Goal: Use online tool/utility: Utilize a website feature to perform a specific function

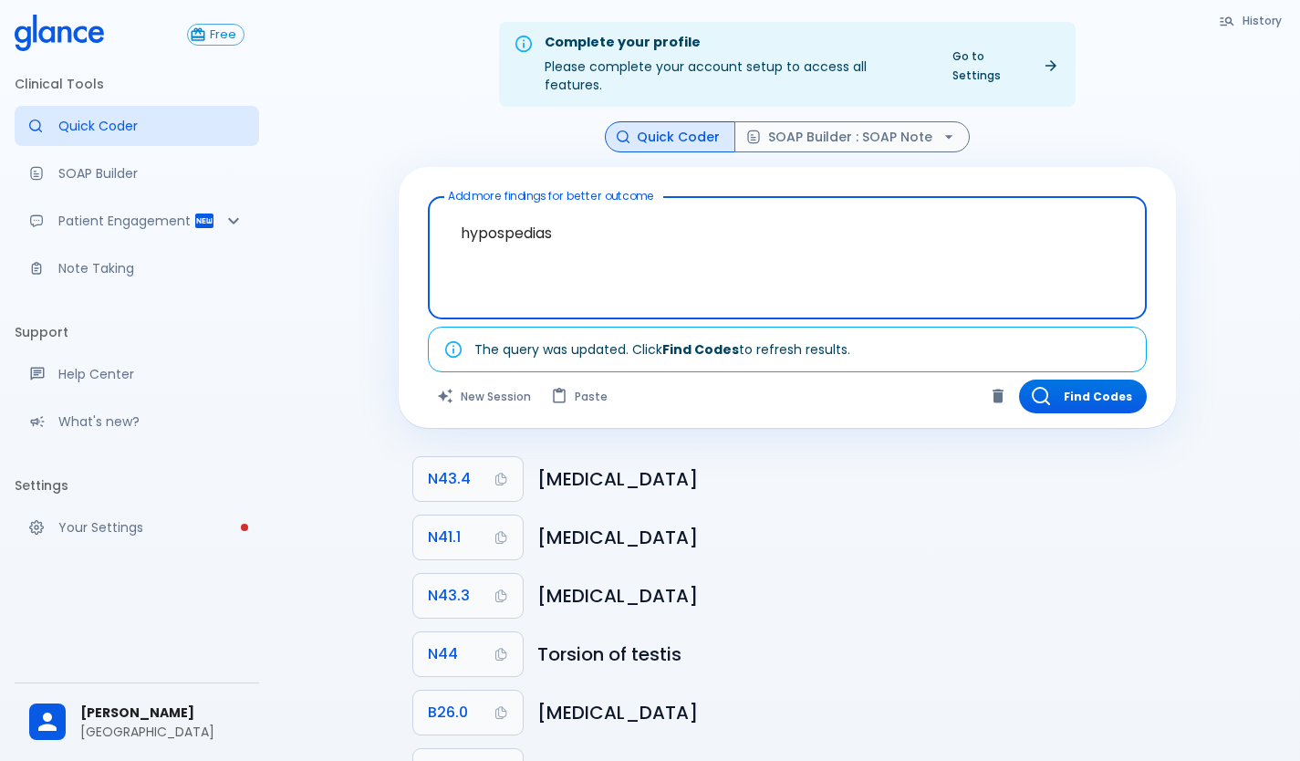
type textarea "hypospedias"
click at [655, 121] on button "Quick Coder" at bounding box center [670, 137] width 130 height 32
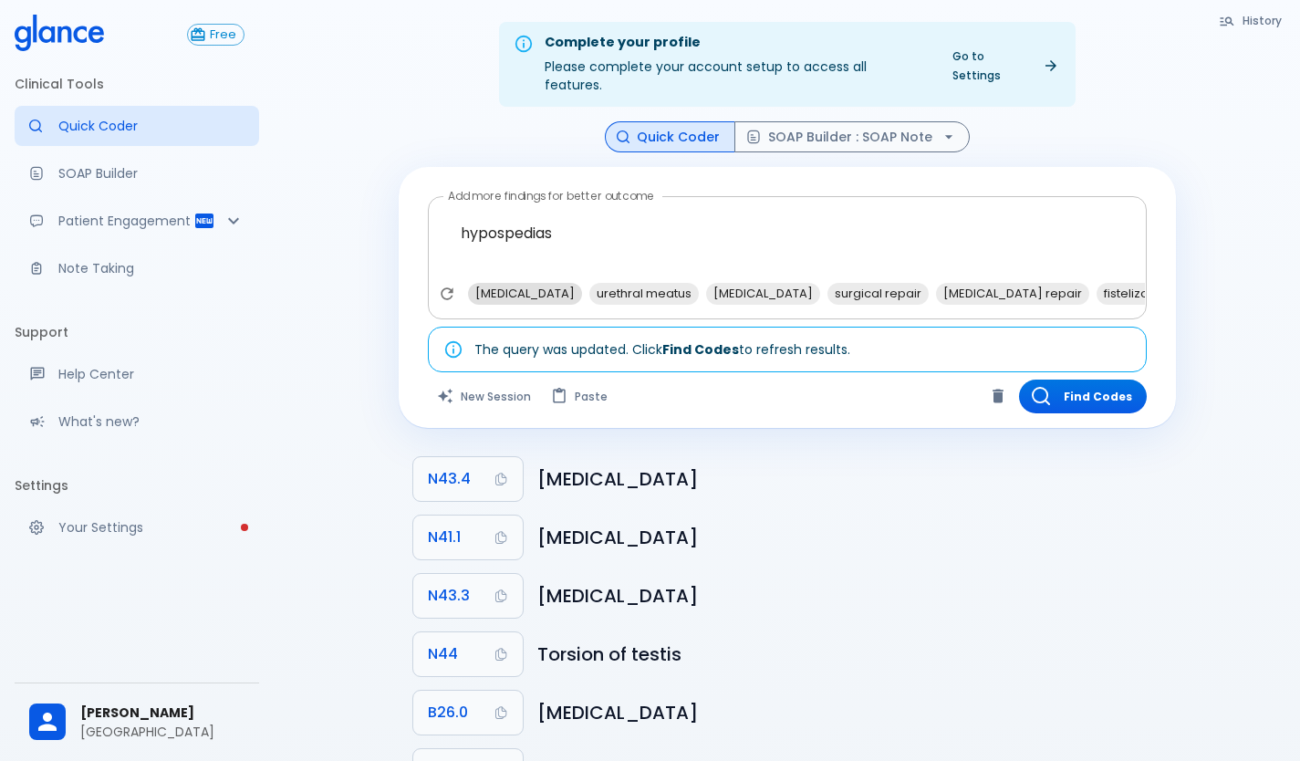
click at [516, 283] on span "[MEDICAL_DATA]" at bounding box center [525, 293] width 114 height 21
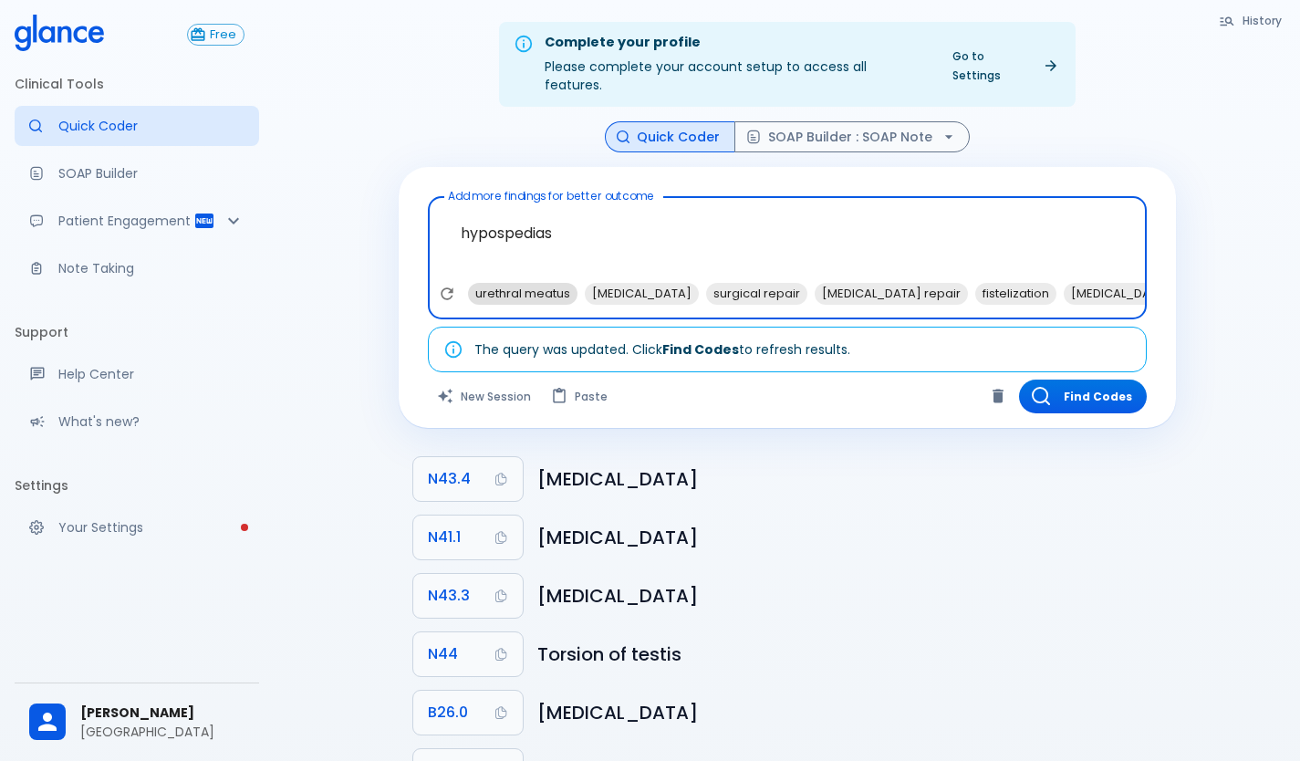
click at [547, 283] on span "urethral meatus" at bounding box center [522, 293] width 109 height 21
click at [1086, 379] on button "Find Codes" at bounding box center [1083, 396] width 128 height 34
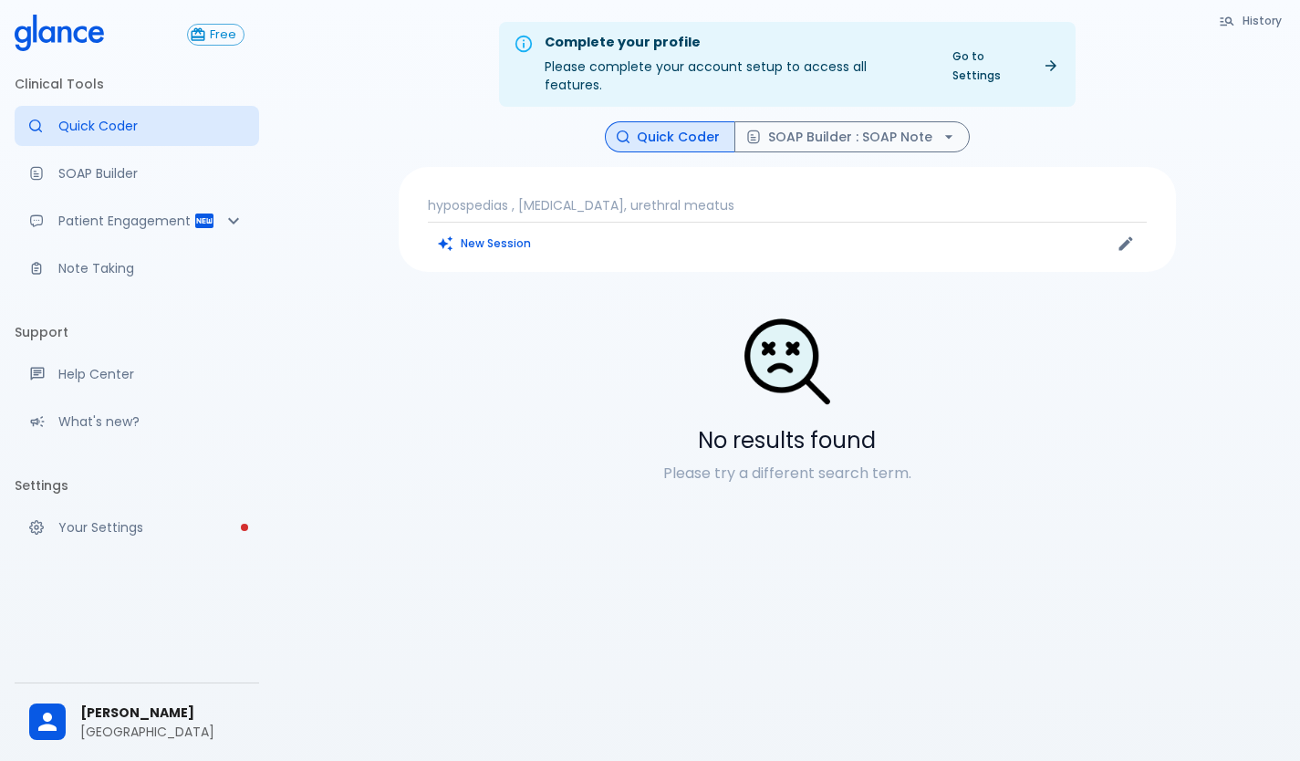
click at [709, 196] on p "hypospedias , [MEDICAL_DATA], urethral meatus" at bounding box center [787, 205] width 719 height 18
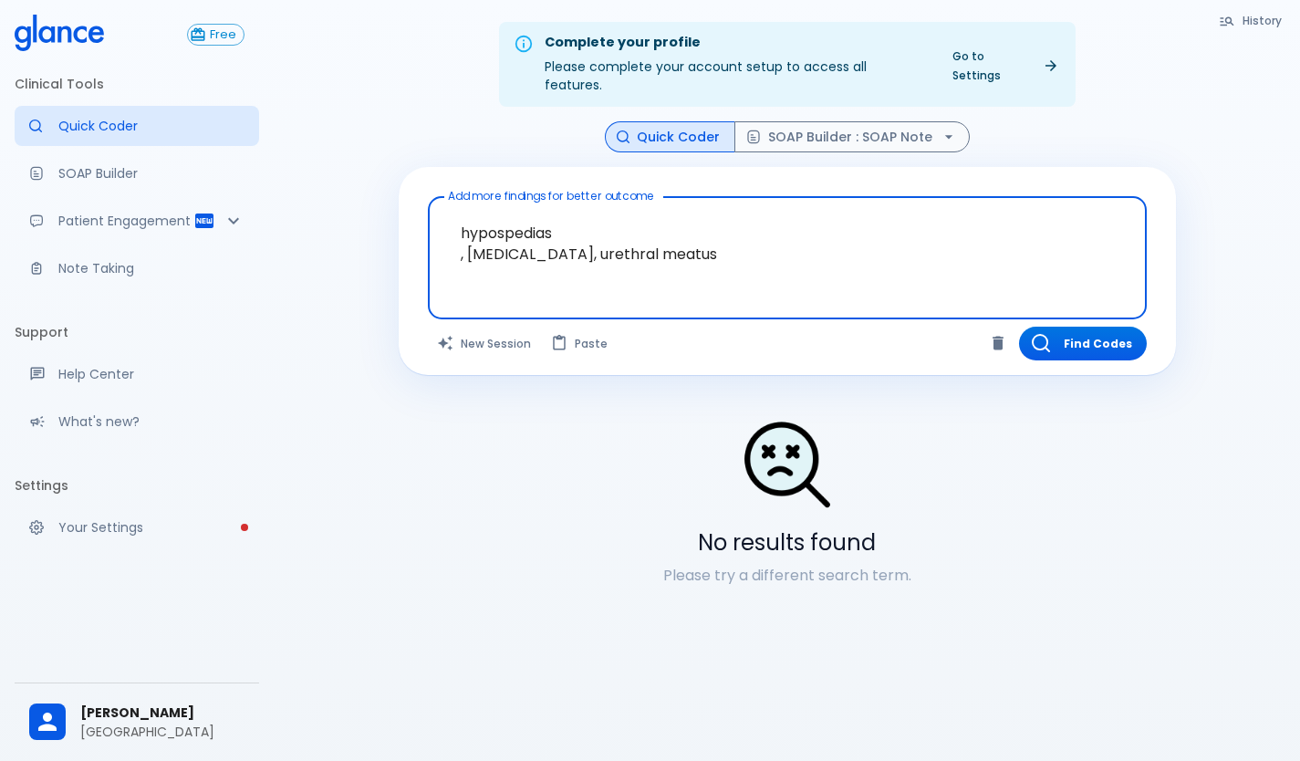
drag, startPoint x: 701, startPoint y: 240, endPoint x: 426, endPoint y: 196, distance: 278.9
click at [426, 196] on div "Add more findings for better outcome hypospedias , [MEDICAL_DATA], urethral mea…" at bounding box center [787, 271] width 777 height 208
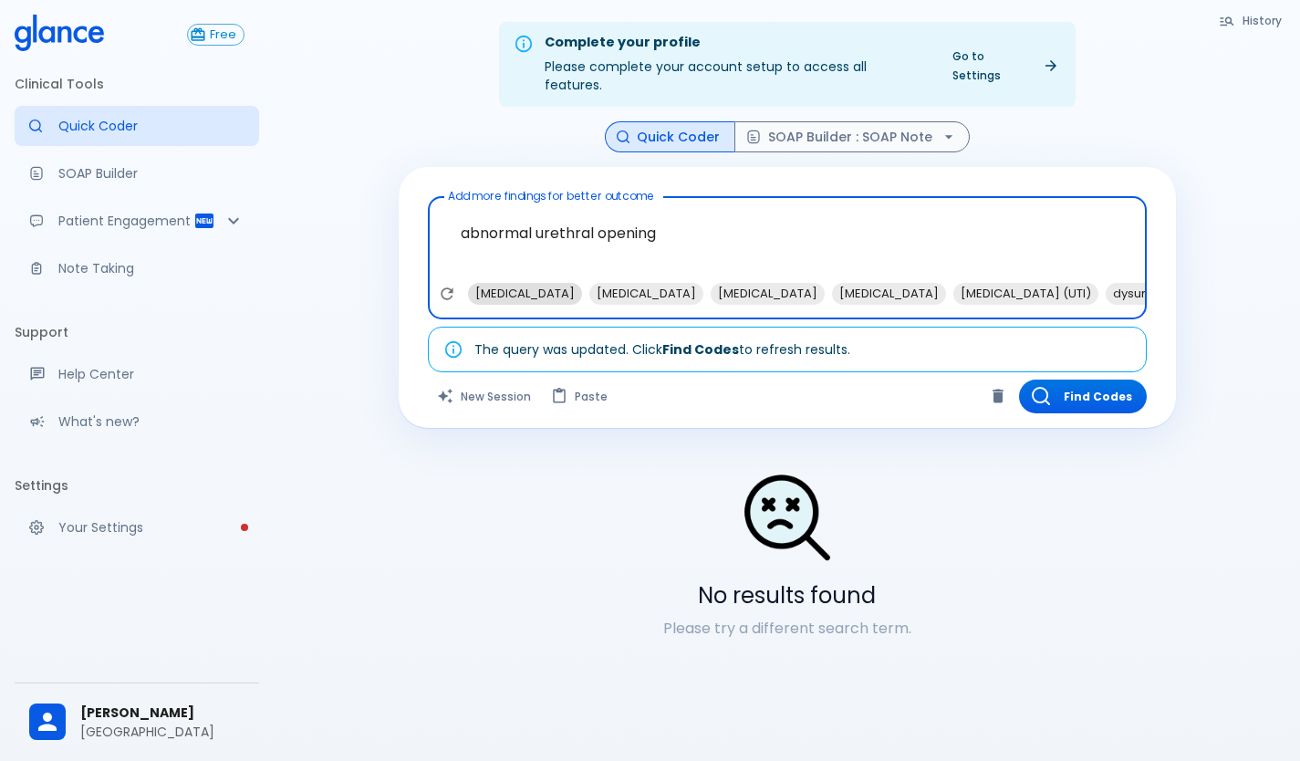
click at [514, 283] on span "[MEDICAL_DATA]" at bounding box center [525, 293] width 114 height 21
type textarea "abnormal urethral opening , [MEDICAL_DATA]"
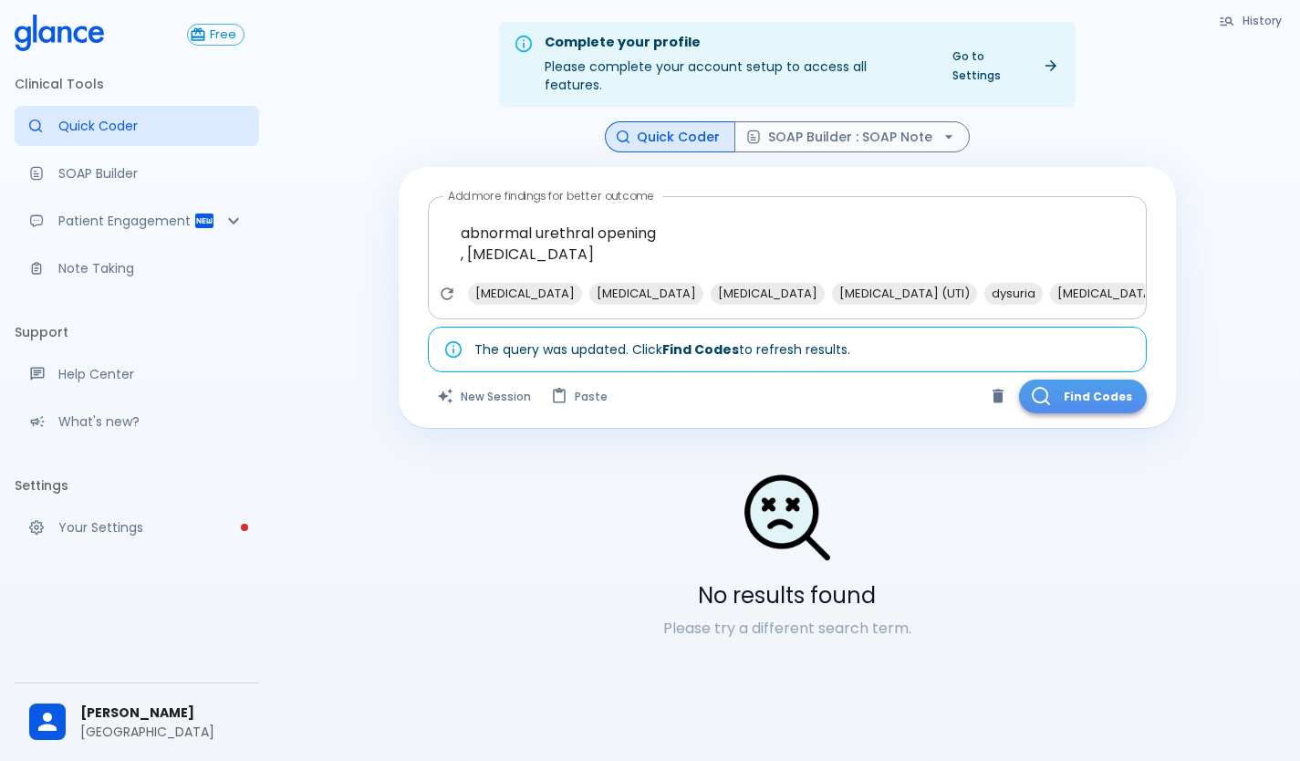
click at [1062, 379] on button "Find Codes" at bounding box center [1083, 396] width 128 height 34
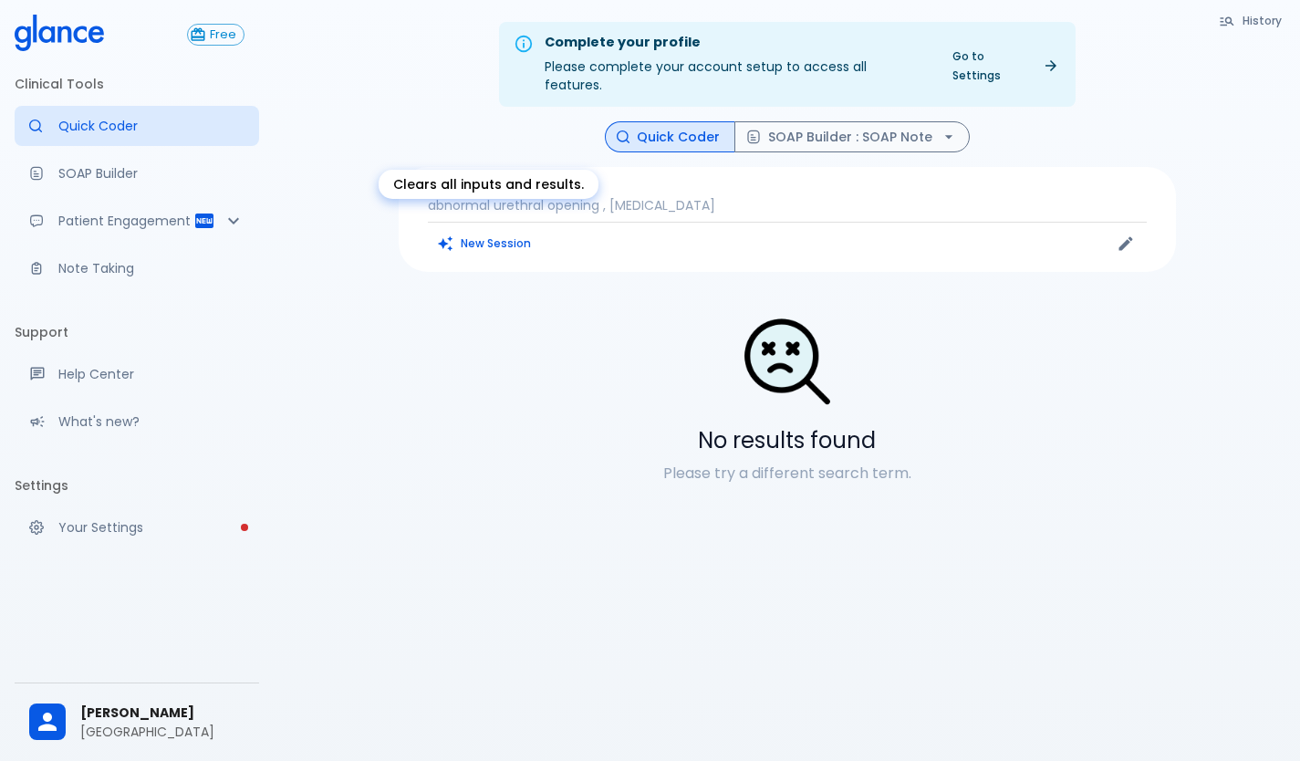
click at [494, 230] on button "New Session" at bounding box center [485, 243] width 114 height 26
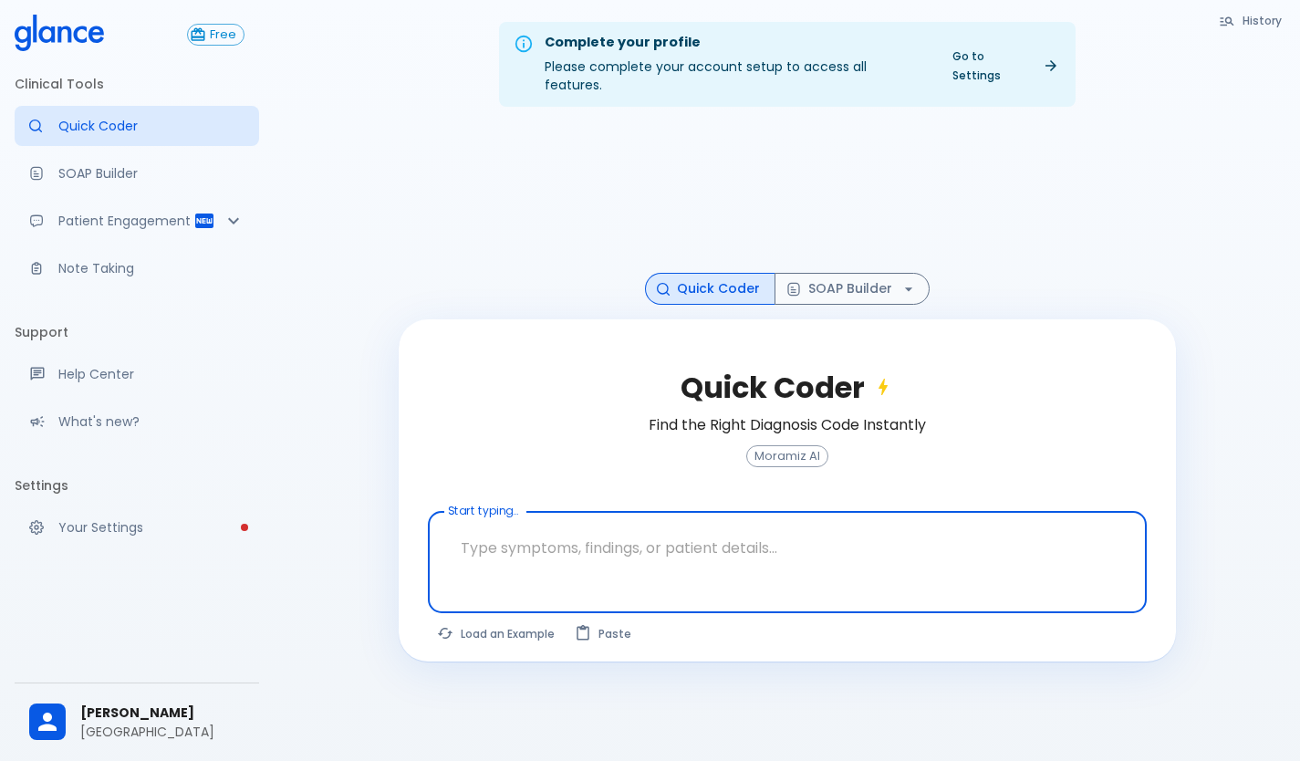
click at [543, 528] on textarea at bounding box center [787, 547] width 693 height 57
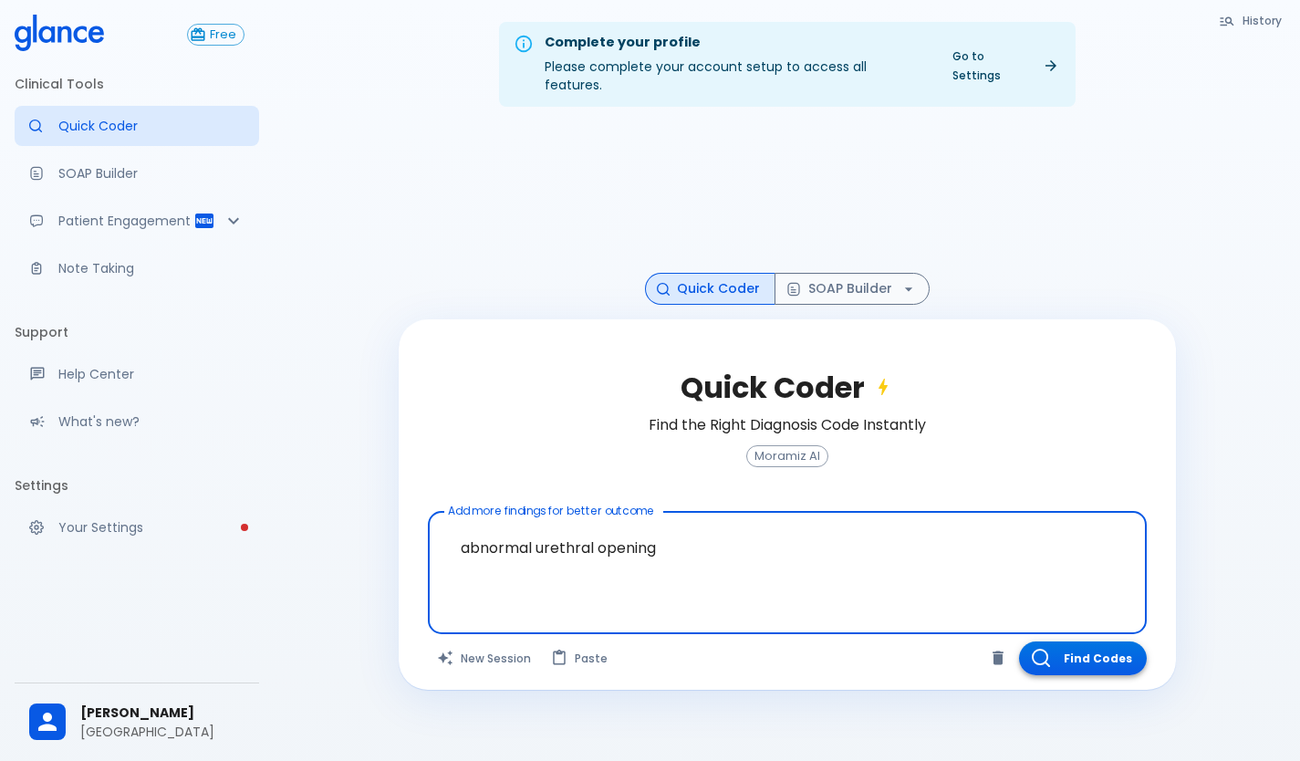
type textarea "abnormal urethral opening"
click at [1084, 641] on button "Find Codes" at bounding box center [1083, 658] width 128 height 34
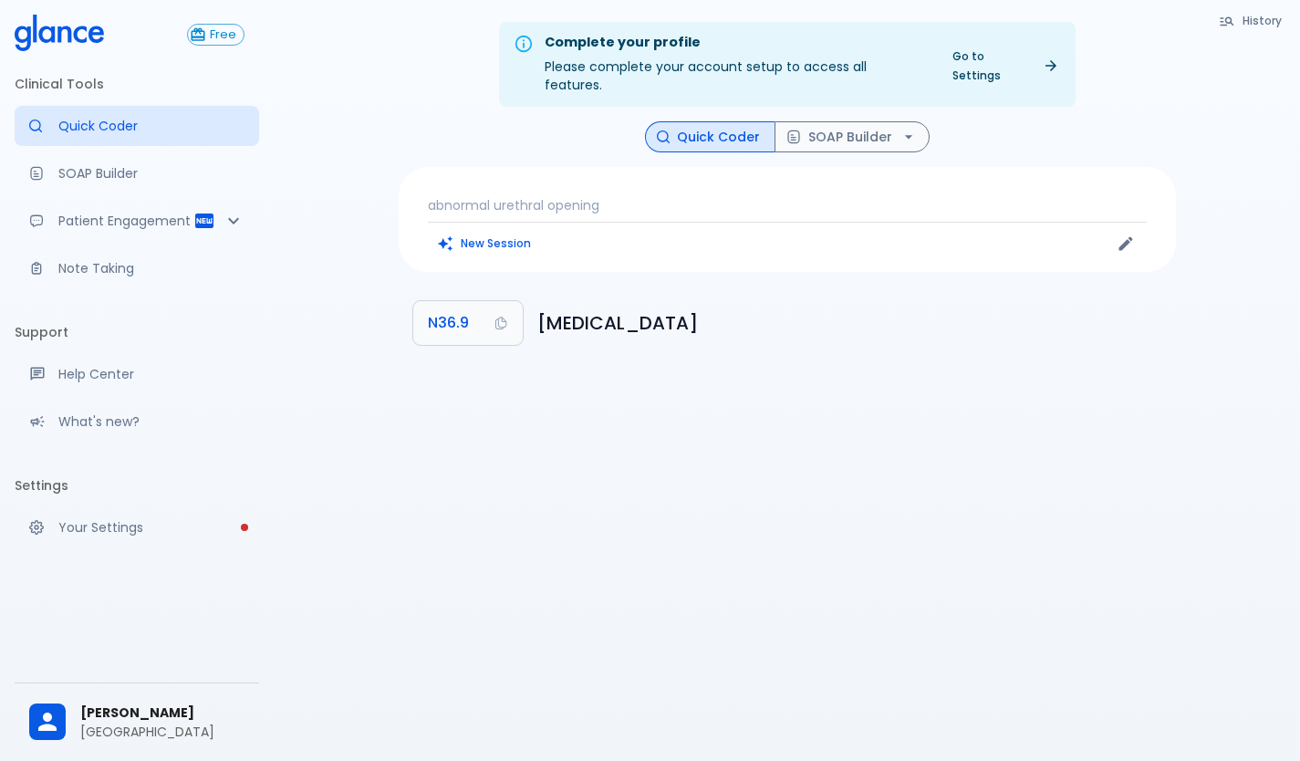
click at [611, 196] on p "abnormal urethral opening" at bounding box center [787, 205] width 719 height 18
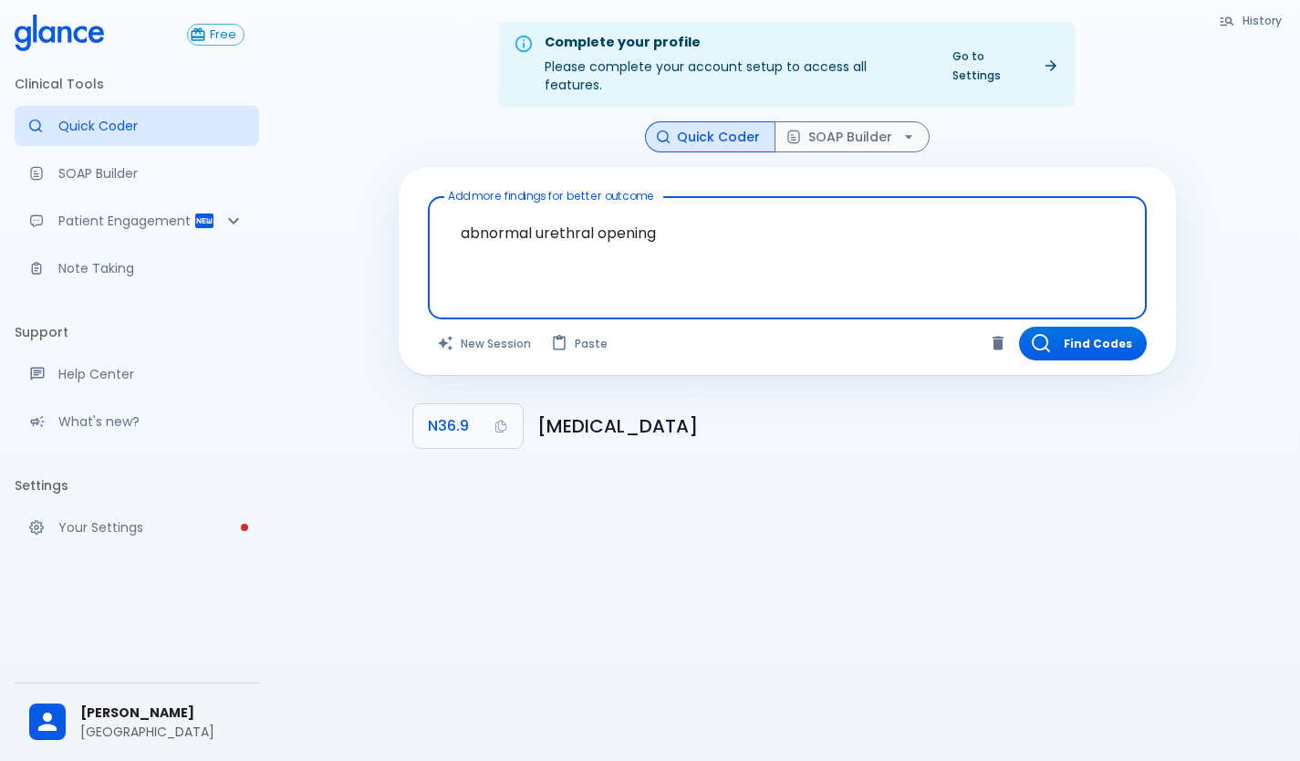
click at [677, 220] on textarea "abnormal urethral opening" at bounding box center [787, 243] width 693 height 78
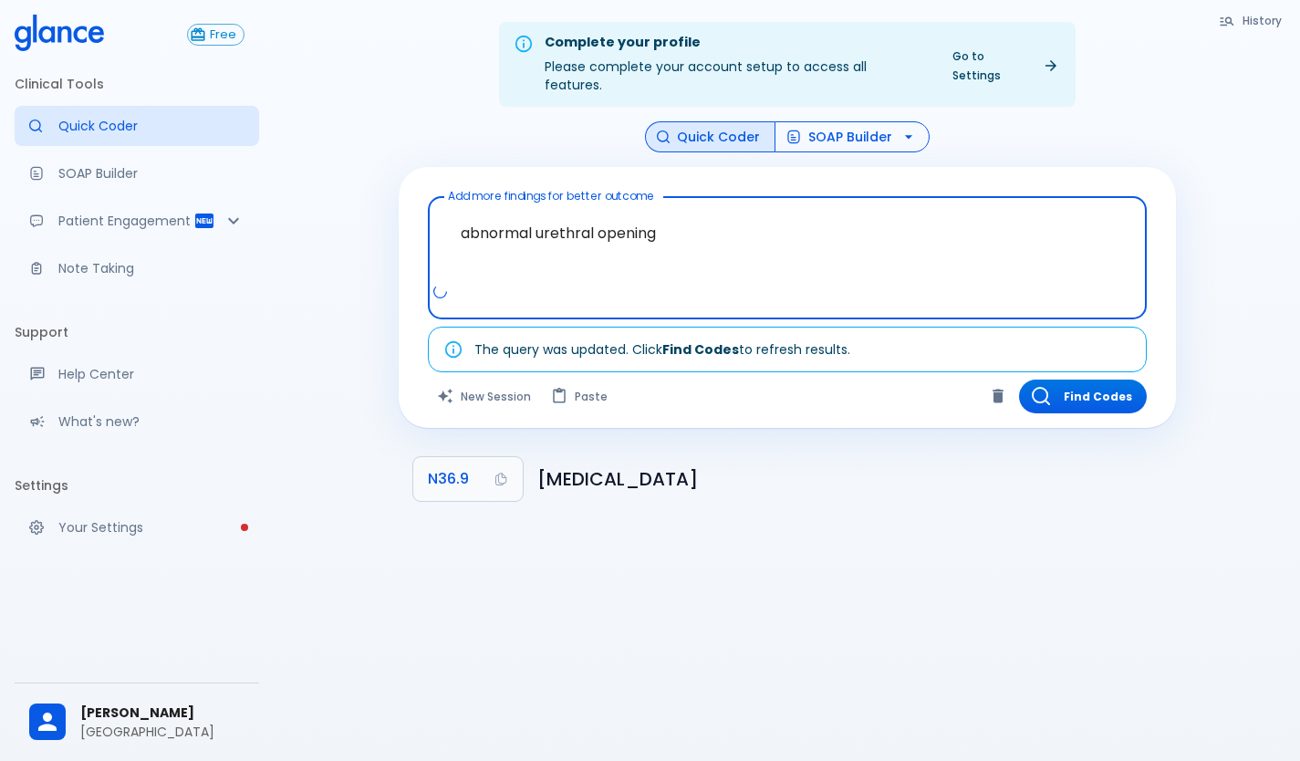
type textarea "abnormal urethral opening"
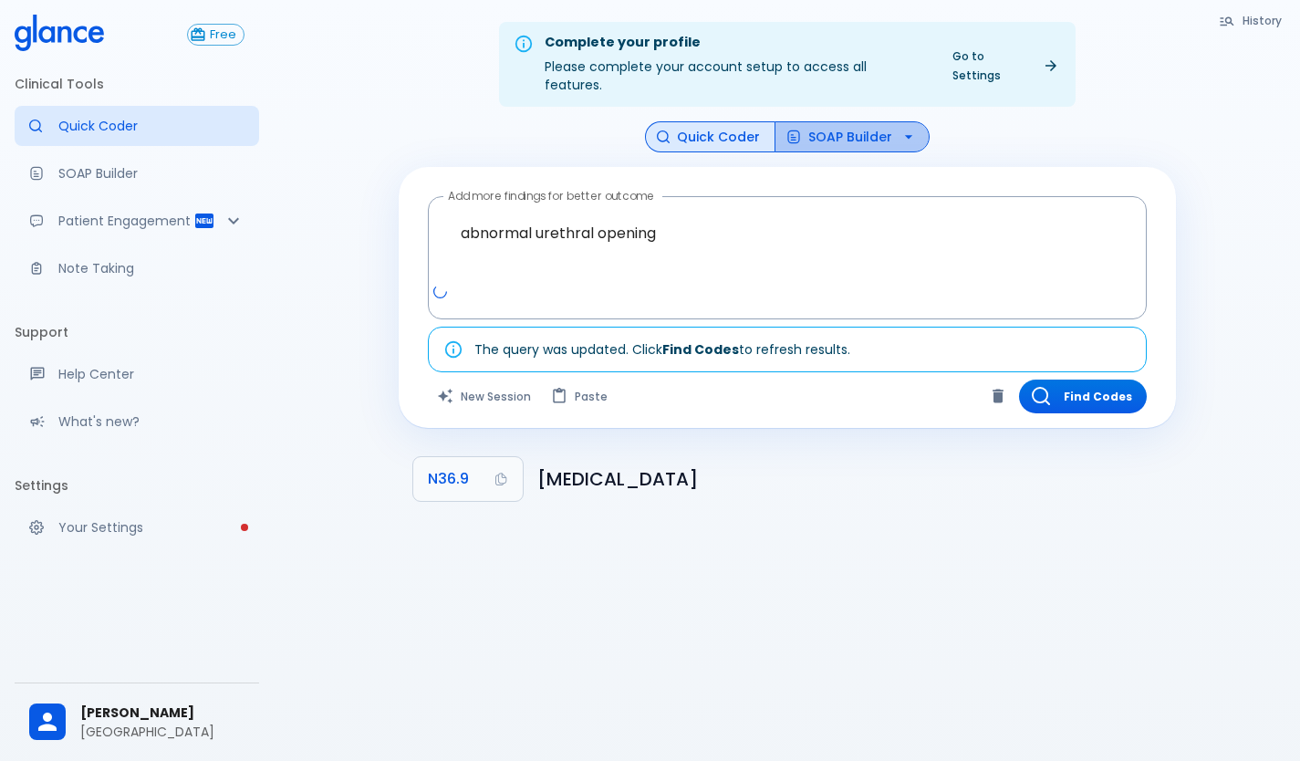
click at [842, 121] on button "SOAP Builder" at bounding box center [851, 137] width 155 height 32
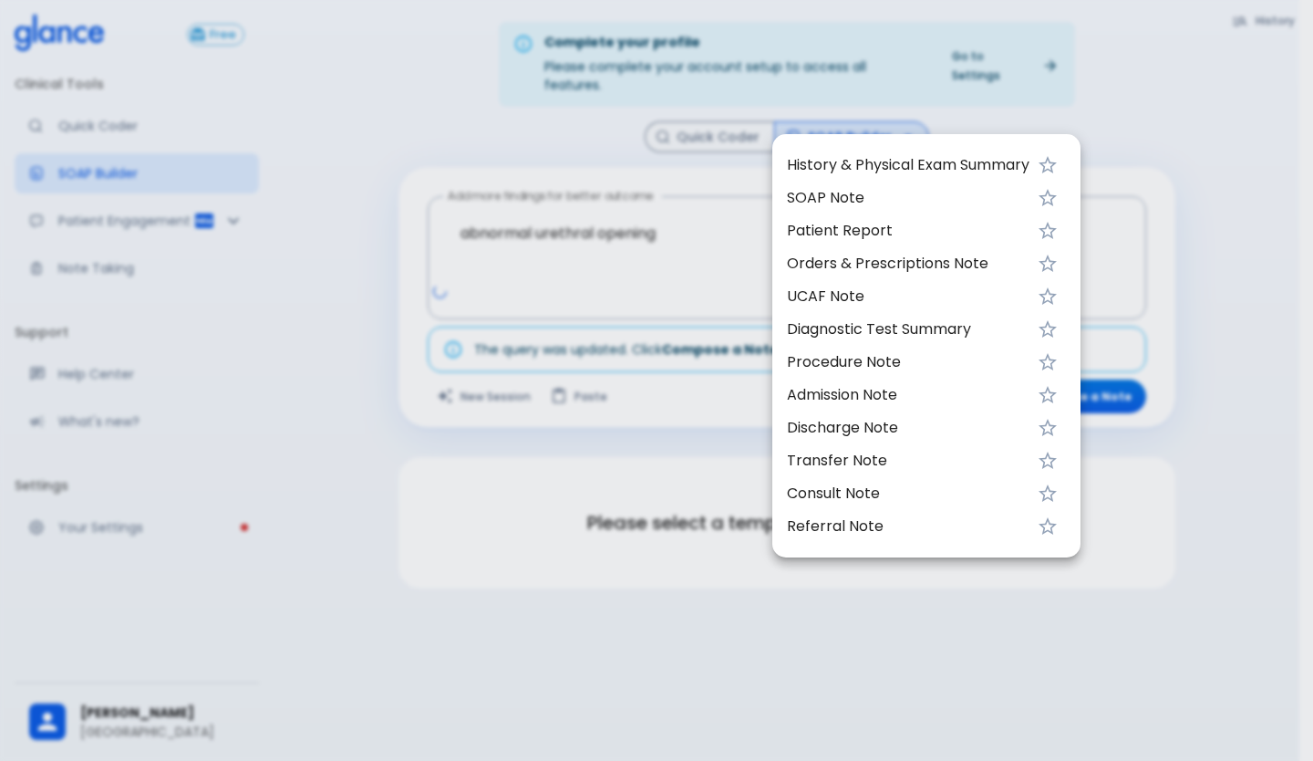
click at [830, 291] on span "UCAF Note" at bounding box center [908, 296] width 243 height 22
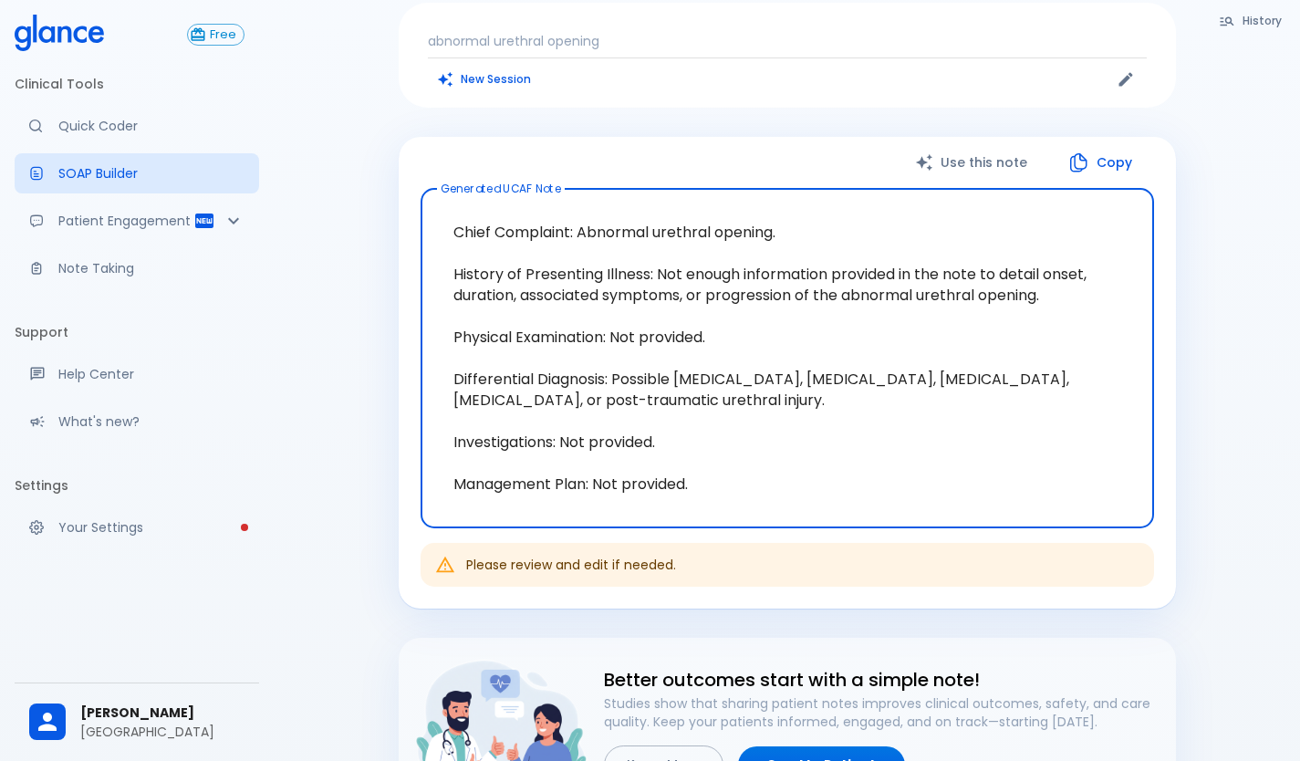
scroll to position [182, 0]
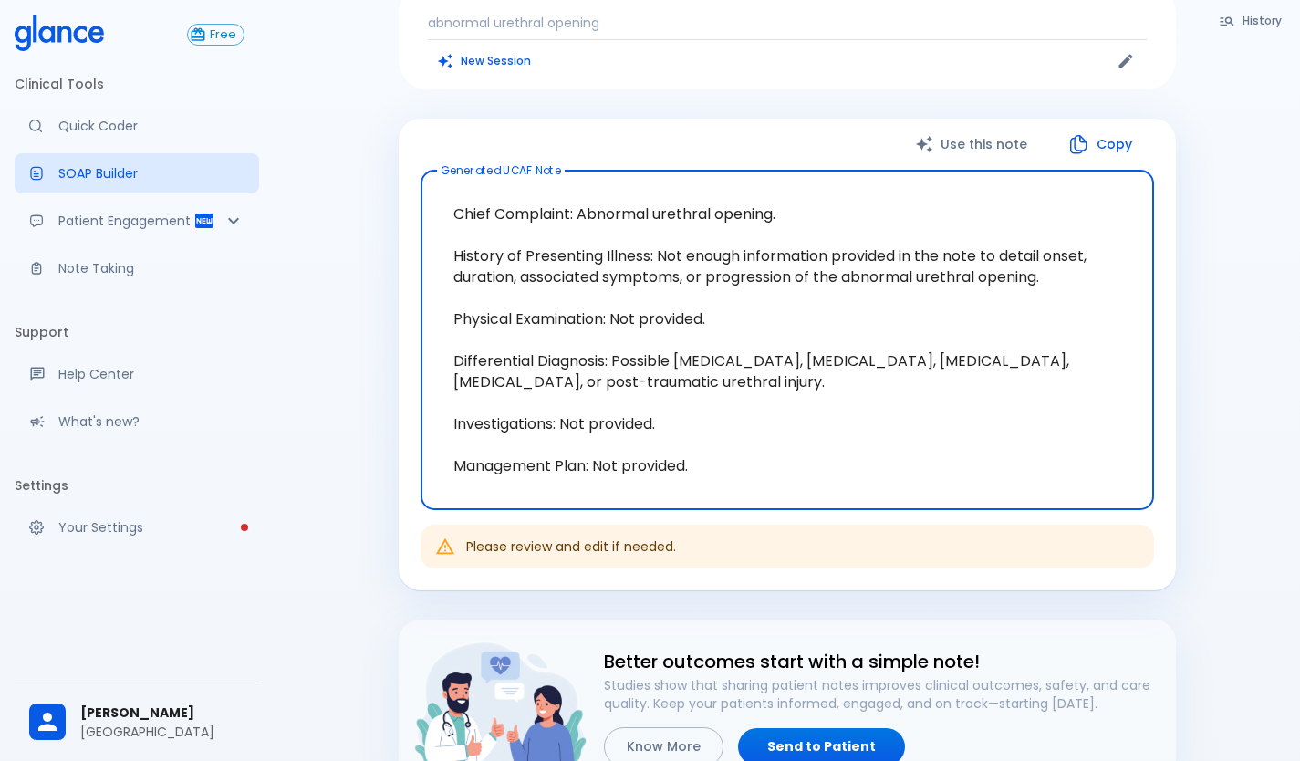
click at [841, 346] on textarea "Chief Complaint: Abnormal urethral opening. History of Presenting Illness: Not …" at bounding box center [787, 339] width 708 height 309
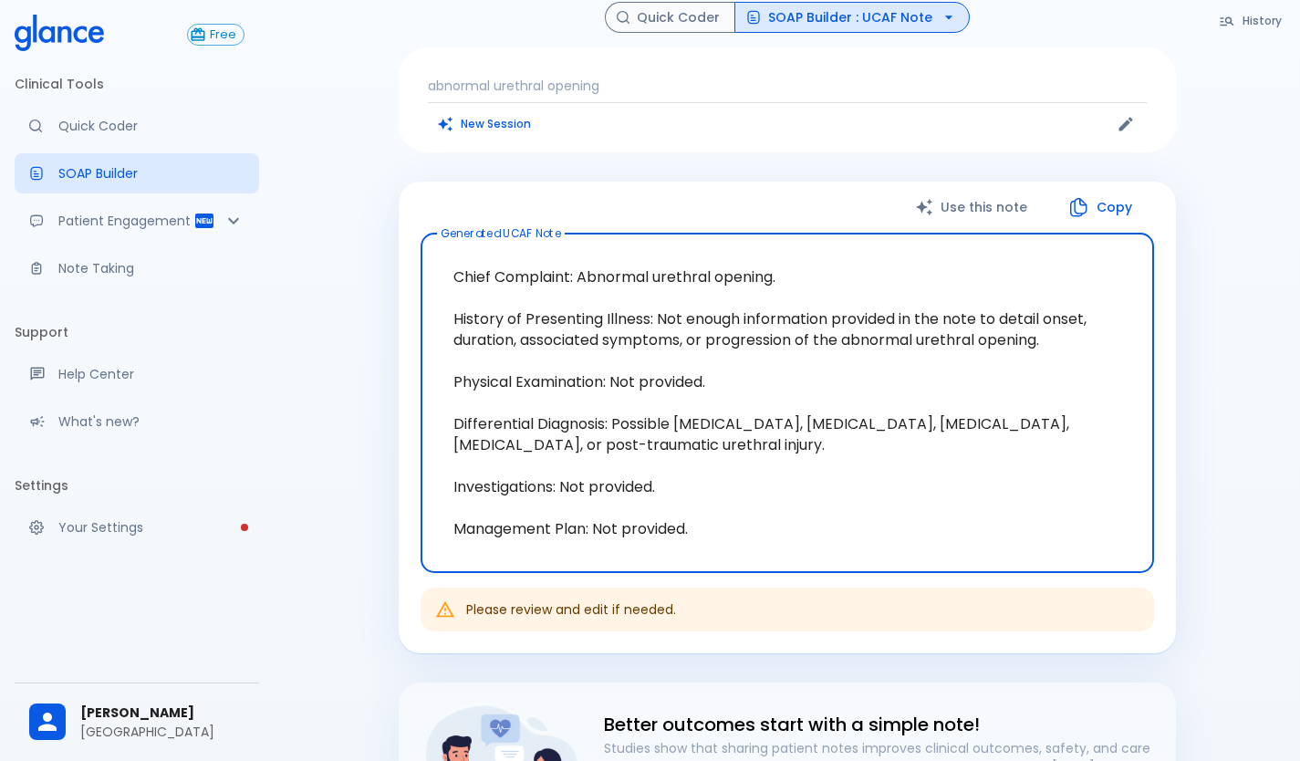
scroll to position [91, 0]
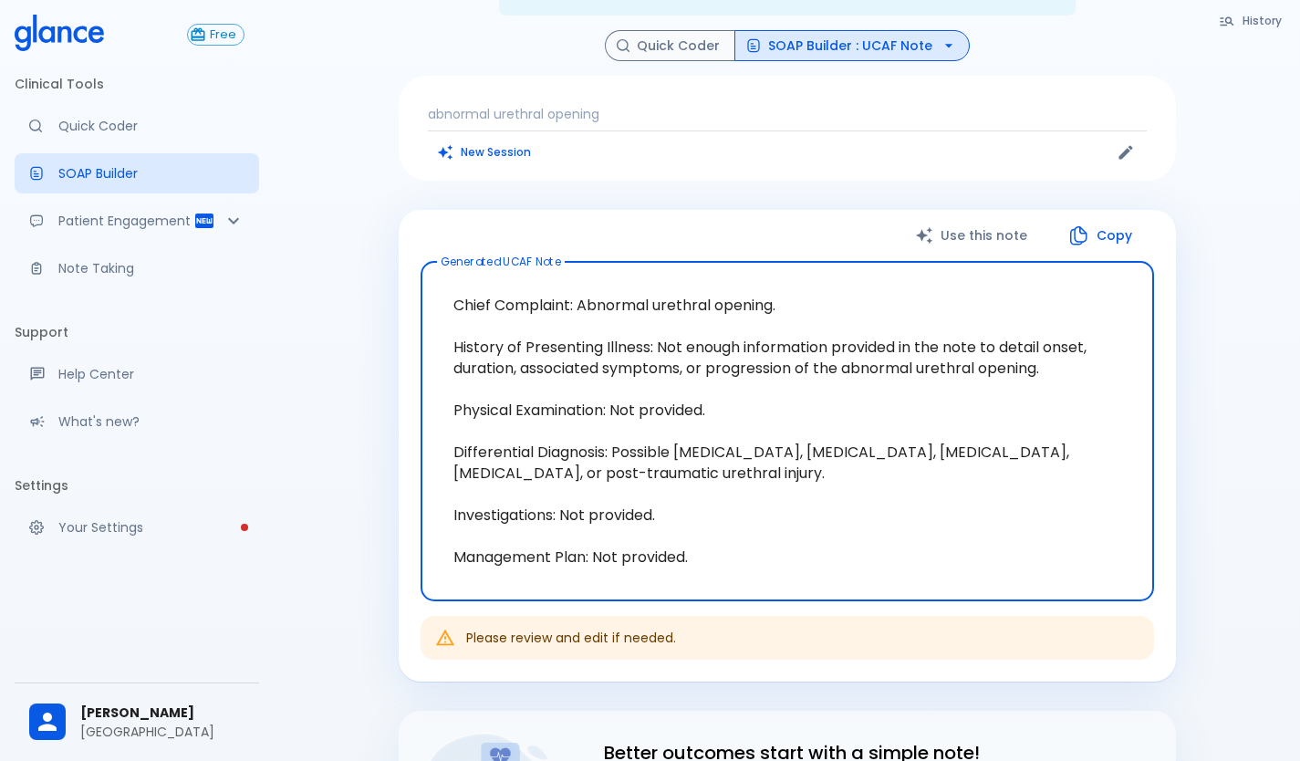
click at [612, 105] on p "abnormal urethral opening" at bounding box center [787, 114] width 719 height 18
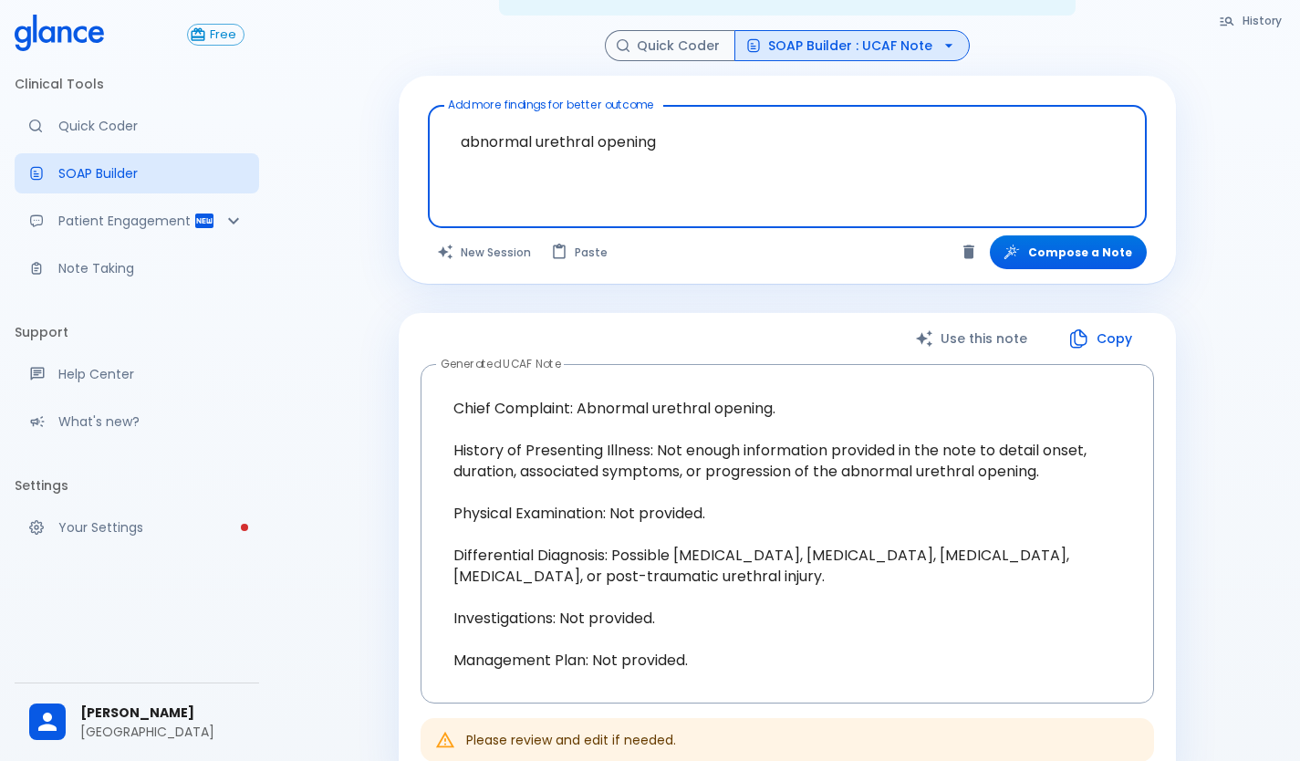
click at [672, 126] on textarea "abnormal urethral opening" at bounding box center [787, 152] width 693 height 78
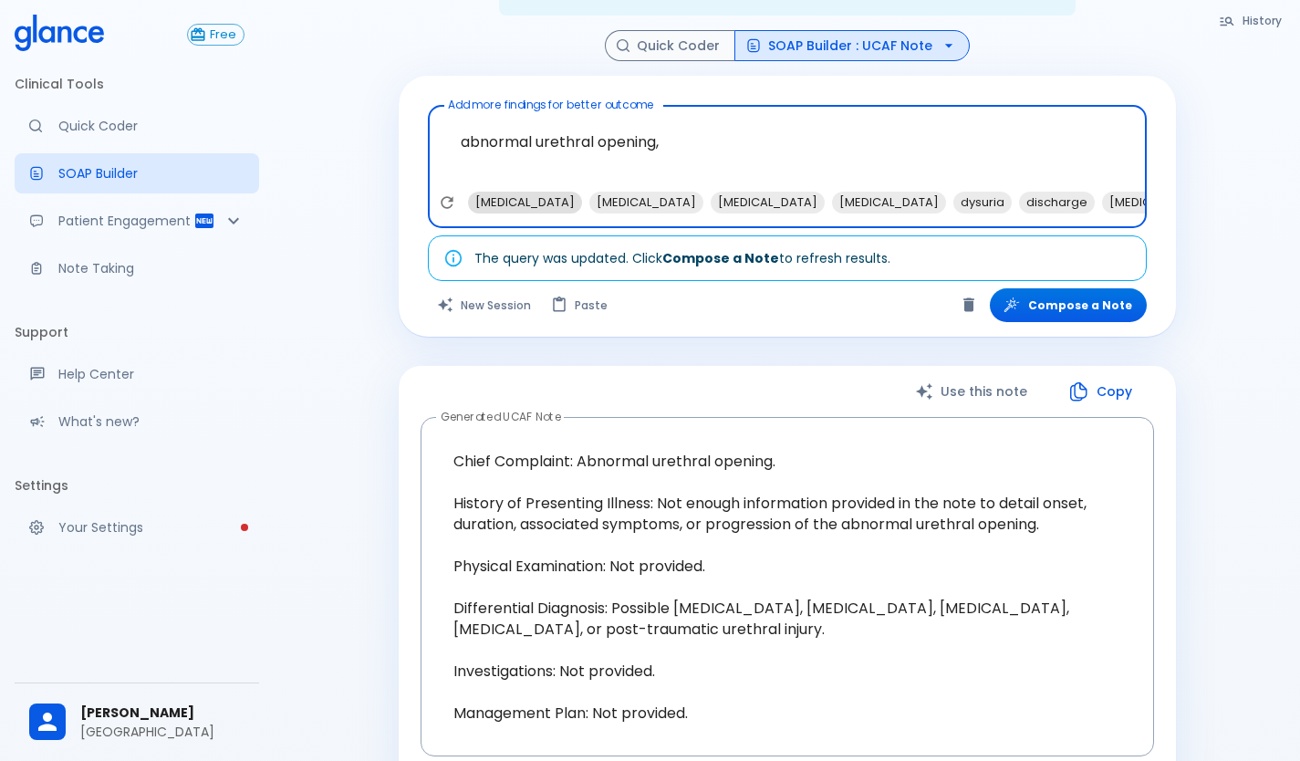
click at [515, 192] on span "[MEDICAL_DATA]" at bounding box center [525, 202] width 114 height 21
type textarea "abnormal urethral opening, , [MEDICAL_DATA]"
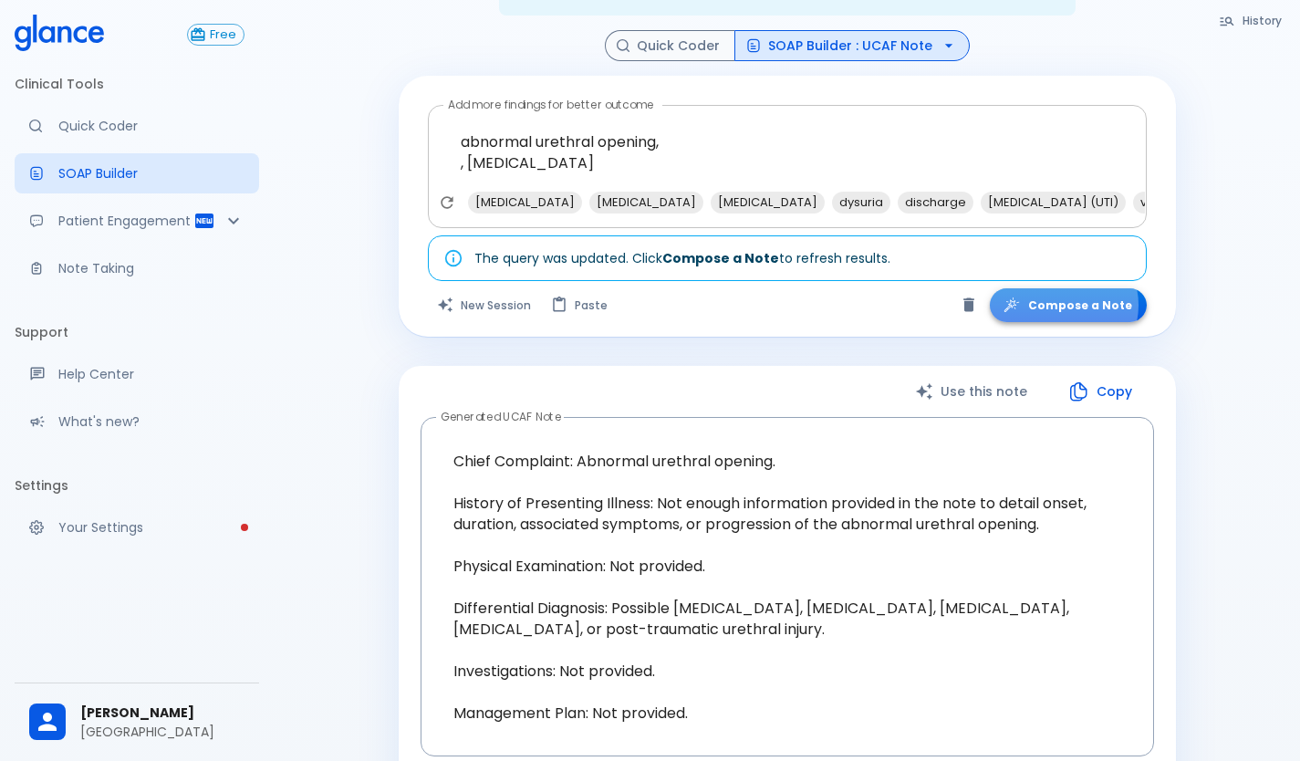
click at [1069, 288] on button "Compose a Note" at bounding box center [1068, 305] width 157 height 34
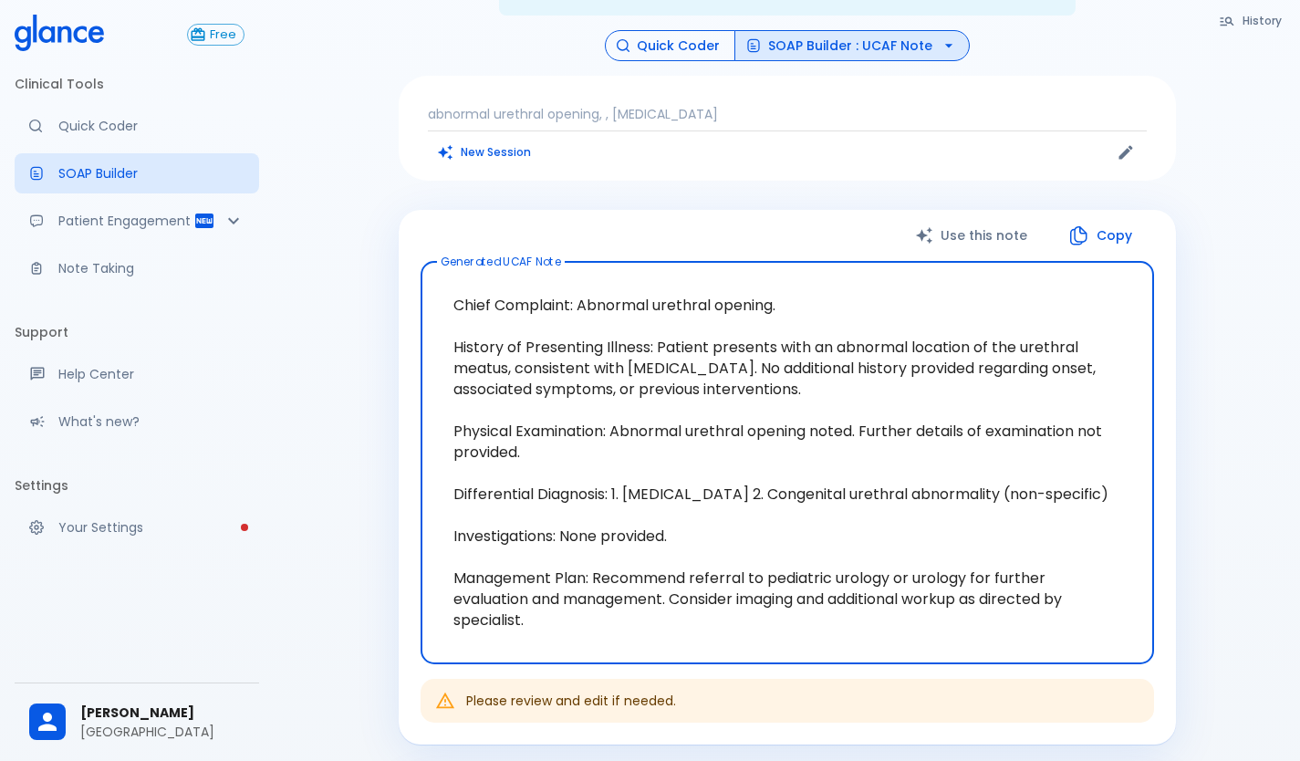
click at [663, 30] on button "Quick Coder" at bounding box center [670, 46] width 130 height 32
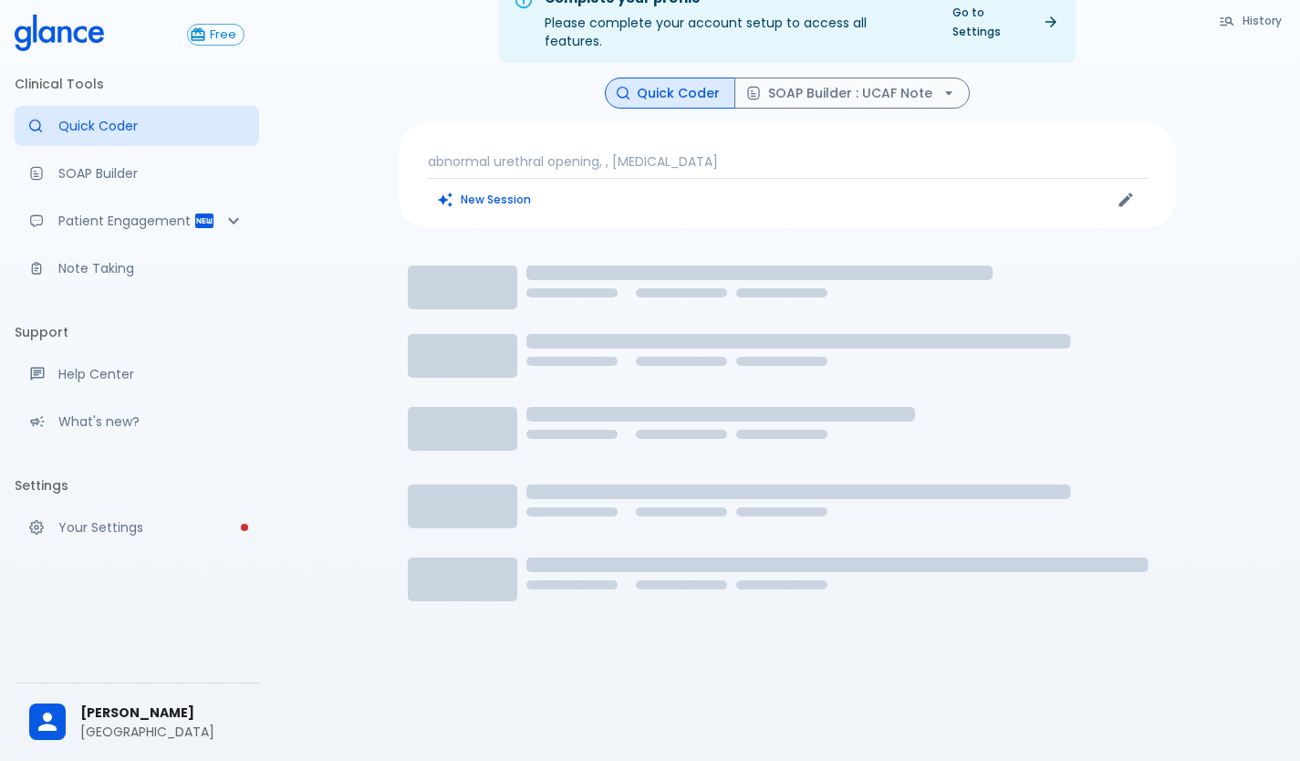
scroll to position [44, 0]
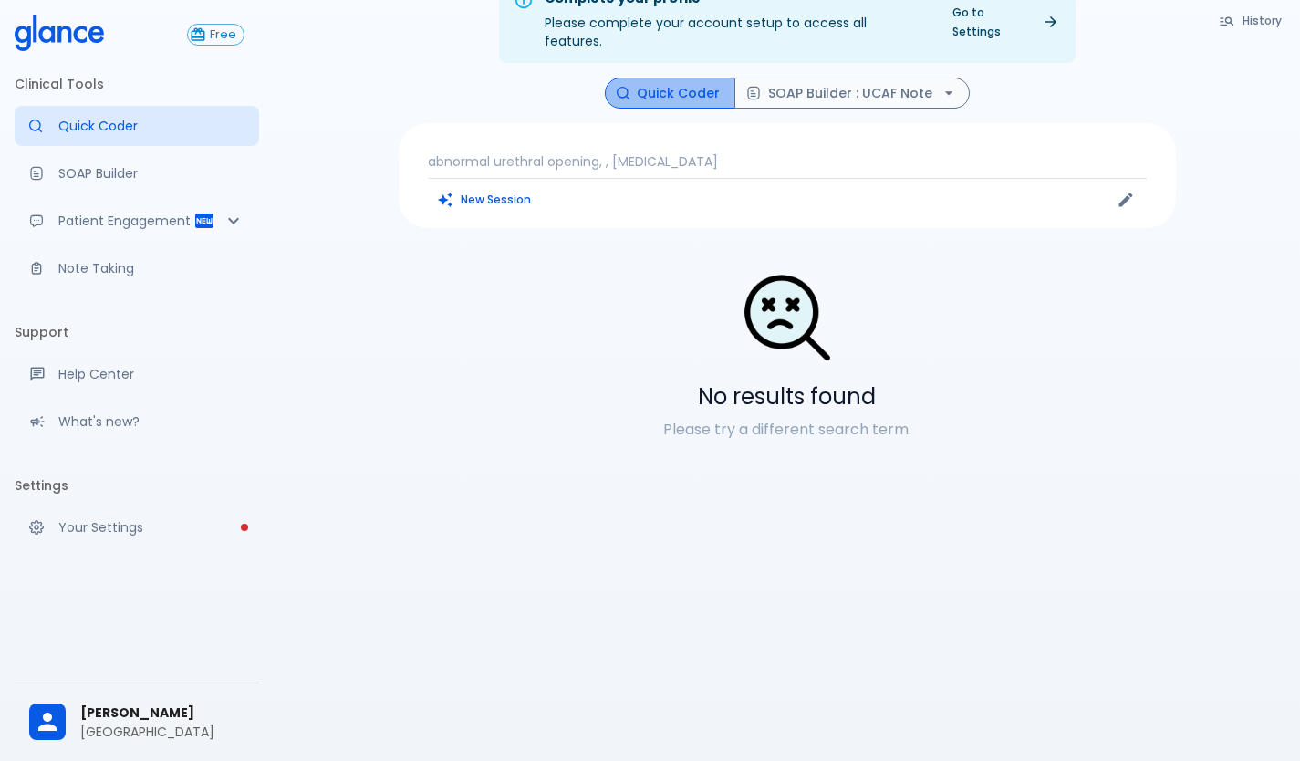
click at [678, 78] on button "Quick Coder" at bounding box center [670, 94] width 130 height 32
click at [708, 152] on p "abnormal urethral opening, , [MEDICAL_DATA]" at bounding box center [787, 161] width 719 height 18
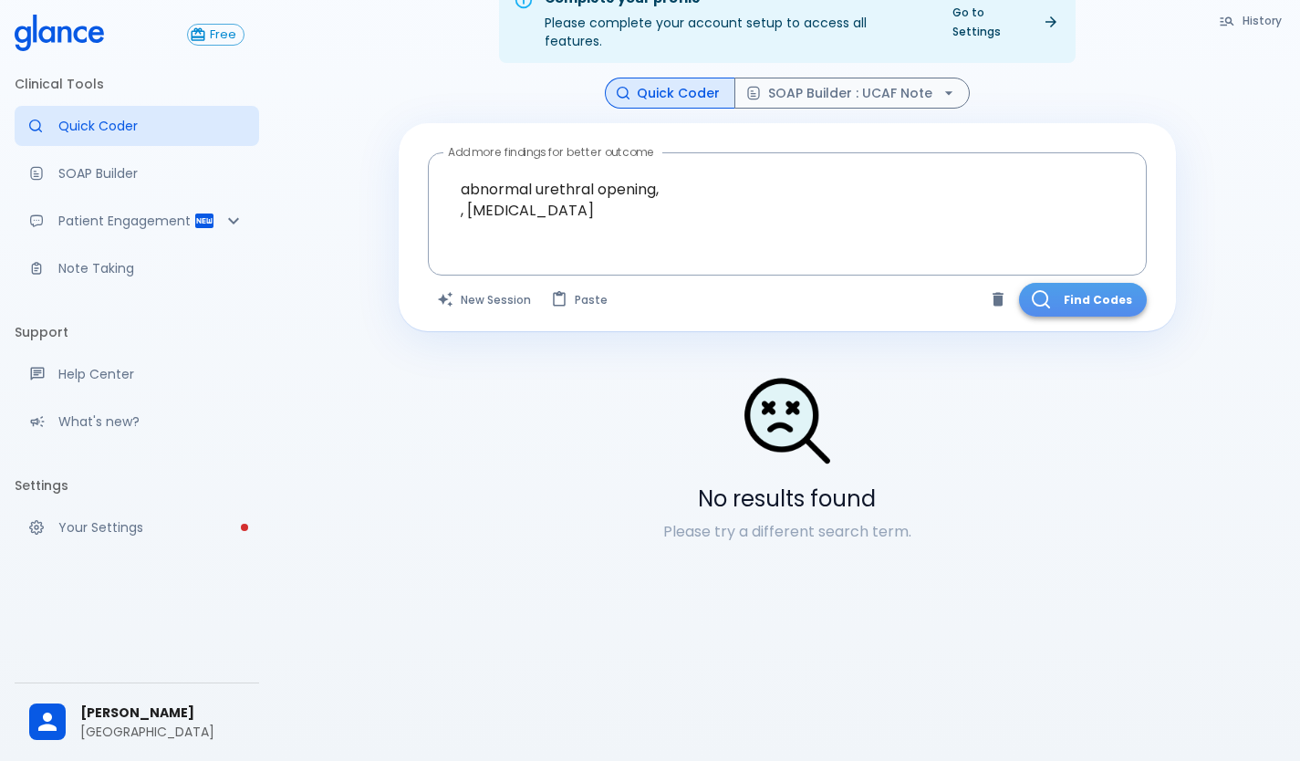
click at [1081, 283] on button "Find Codes" at bounding box center [1083, 300] width 128 height 34
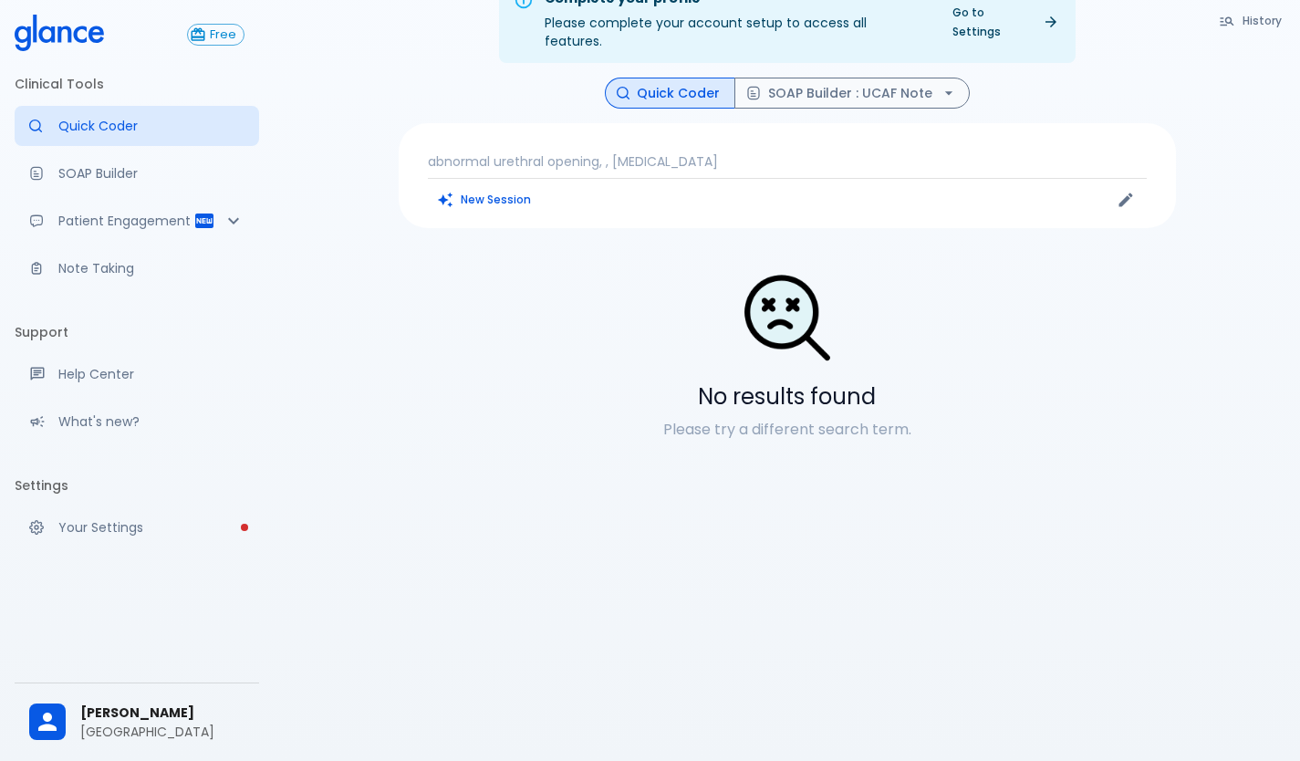
click at [634, 152] on p "abnormal urethral opening, , [MEDICAL_DATA]" at bounding box center [787, 161] width 719 height 18
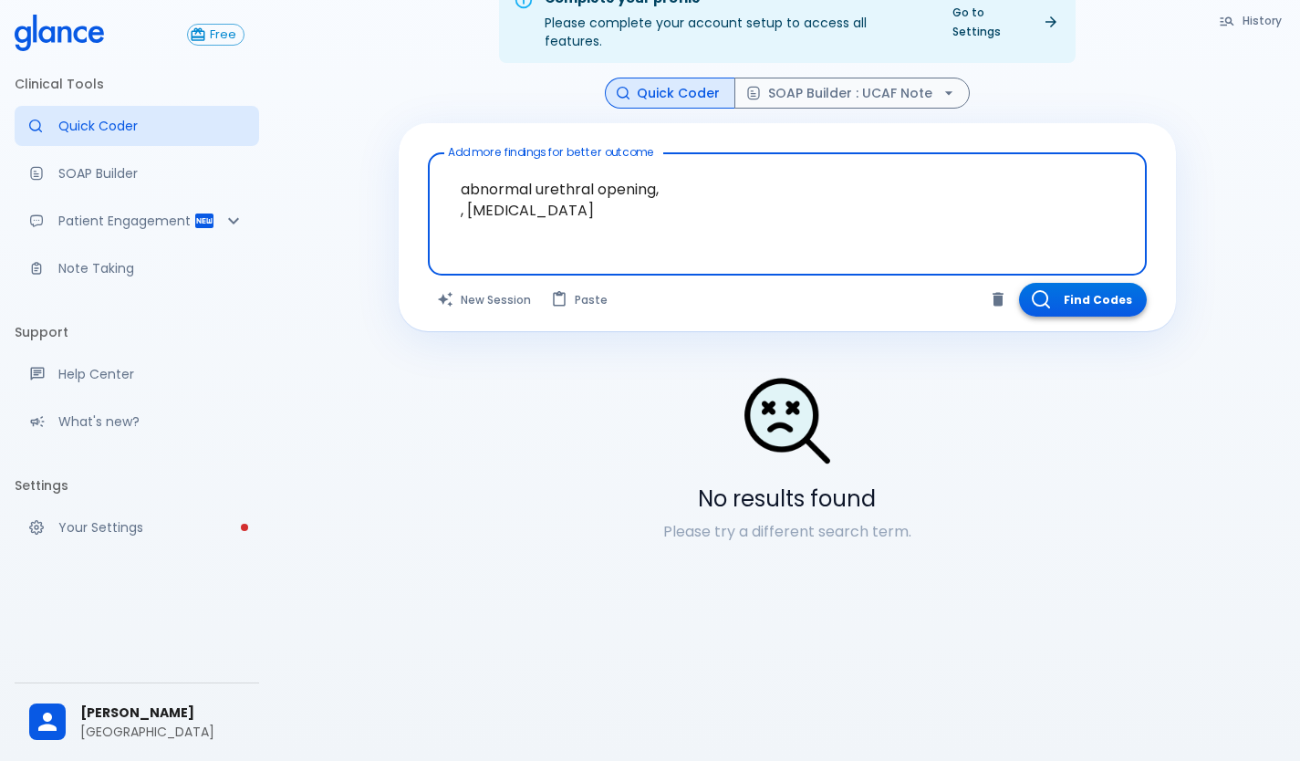
click at [1084, 283] on button "Find Codes" at bounding box center [1083, 300] width 128 height 34
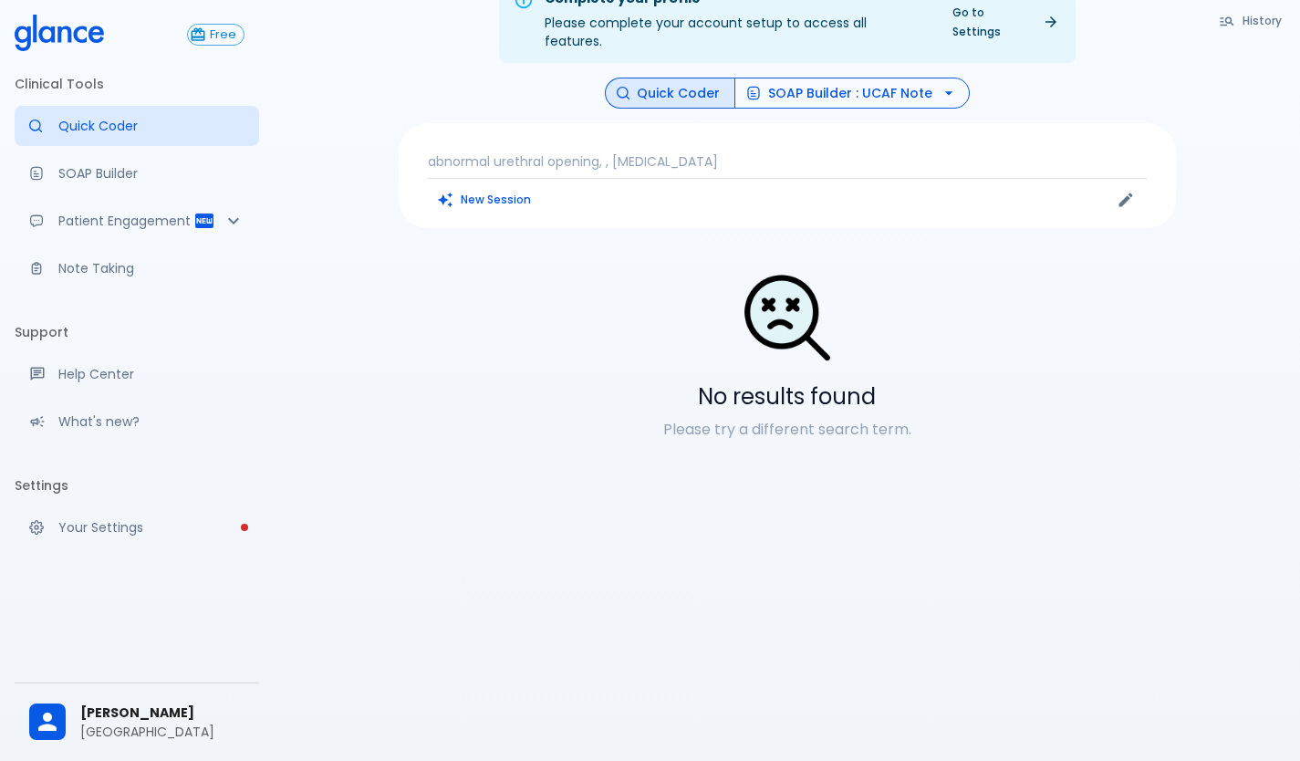
click at [806, 78] on button "SOAP Builder : UCAF Note" at bounding box center [851, 94] width 235 height 32
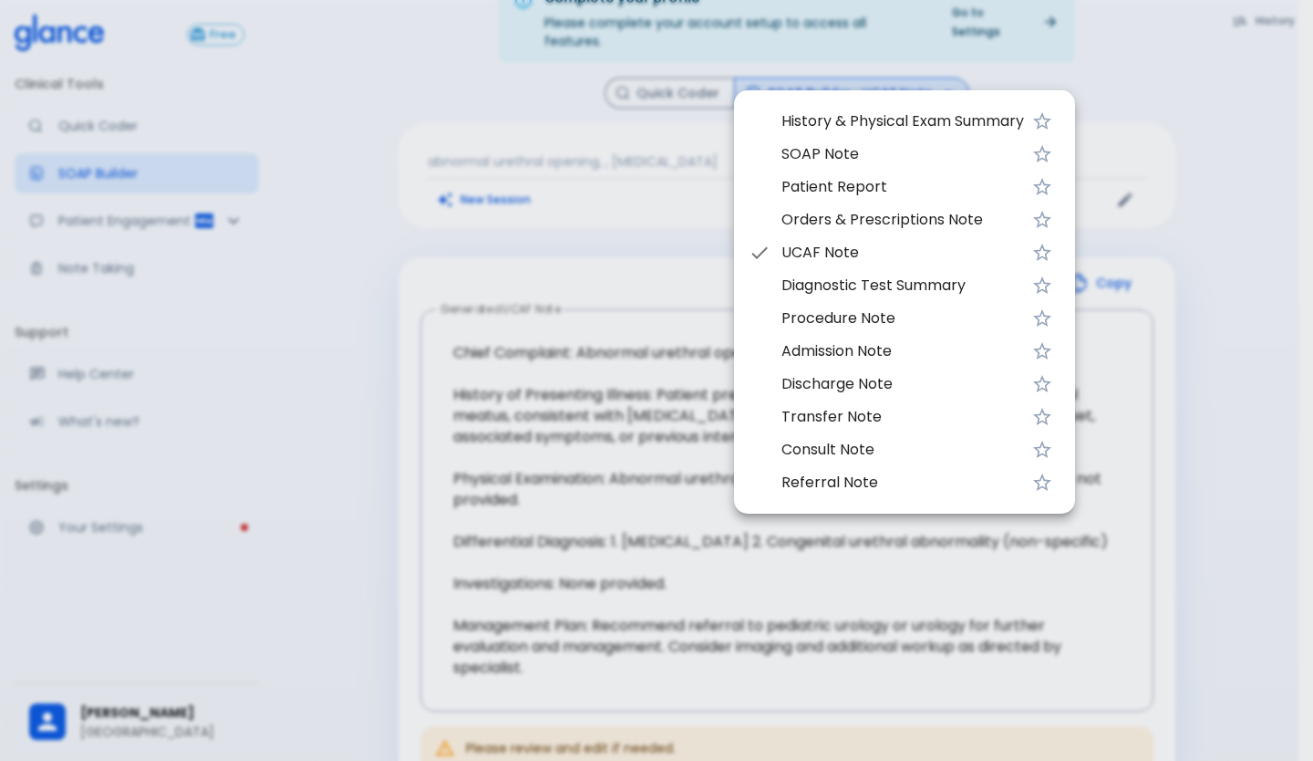
click at [597, 206] on div at bounding box center [656, 380] width 1313 height 761
